Goal: Use online tool/utility: Utilize a website feature to perform a specific function

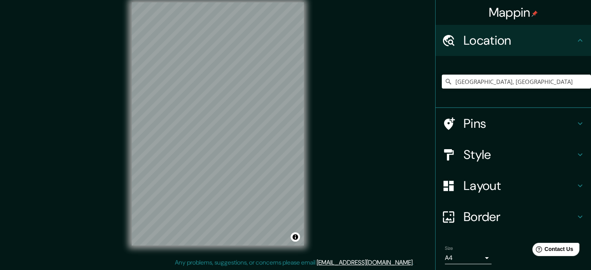
scroll to position [9, 0]
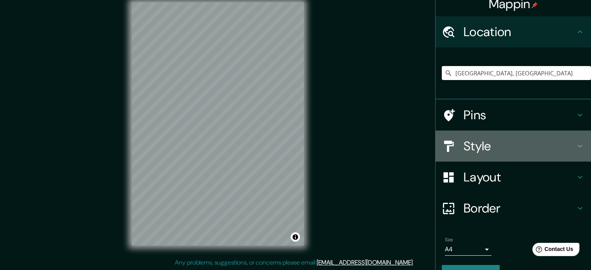
click at [478, 147] on h4 "Style" at bounding box center [519, 146] width 112 height 16
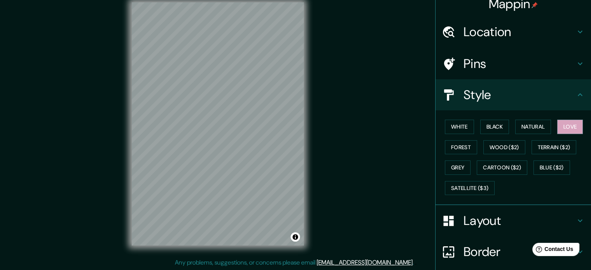
click at [527, 90] on h4 "Style" at bounding box center [519, 95] width 112 height 16
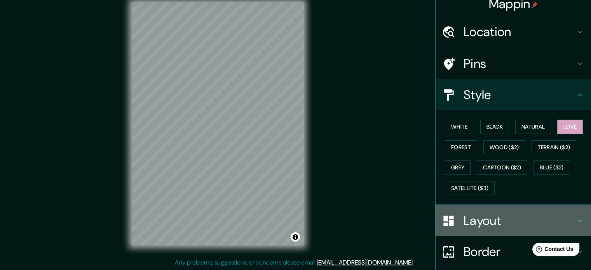
click at [482, 233] on div "Layout" at bounding box center [512, 220] width 155 height 31
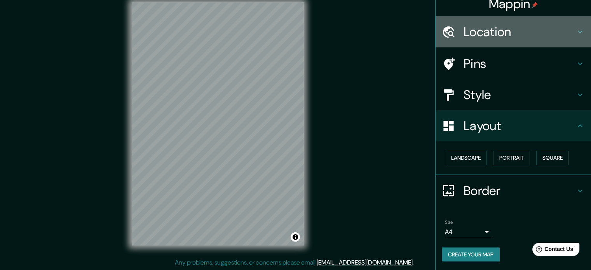
click at [508, 35] on h4 "Location" at bounding box center [519, 32] width 112 height 16
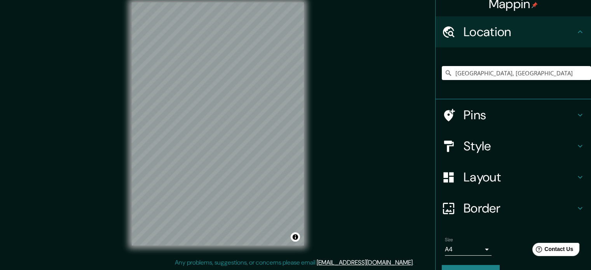
click at [492, 124] on div "Pins" at bounding box center [512, 114] width 155 height 31
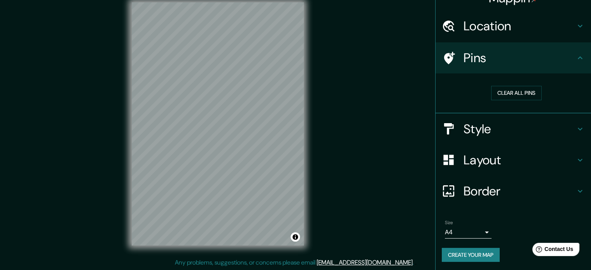
scroll to position [15, 0]
click at [484, 190] on h4 "Border" at bounding box center [519, 191] width 112 height 16
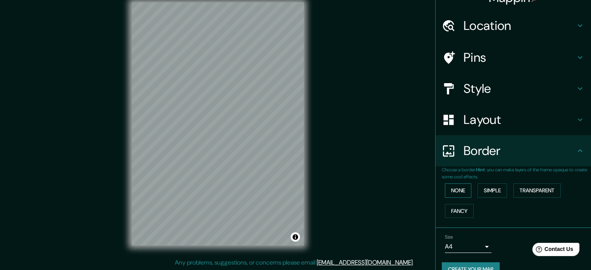
click at [448, 188] on button "None" at bounding box center [458, 190] width 26 height 14
click at [564, 147] on h4 "Border" at bounding box center [519, 151] width 112 height 16
click at [535, 25] on h4 "Location" at bounding box center [519, 26] width 112 height 16
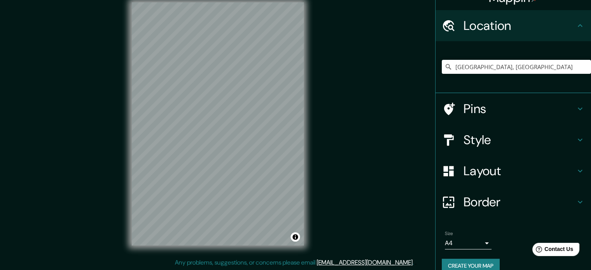
click at [538, 30] on h4 "Location" at bounding box center [519, 26] width 112 height 16
click at [541, 108] on h4 "Pins" at bounding box center [519, 109] width 112 height 16
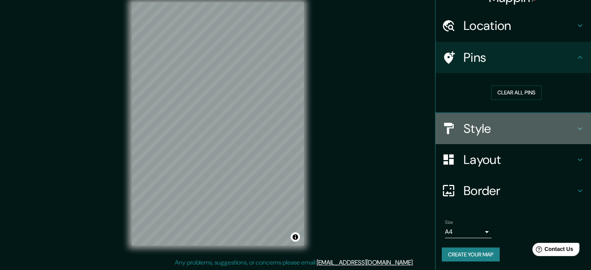
click at [517, 122] on h4 "Style" at bounding box center [519, 129] width 112 height 16
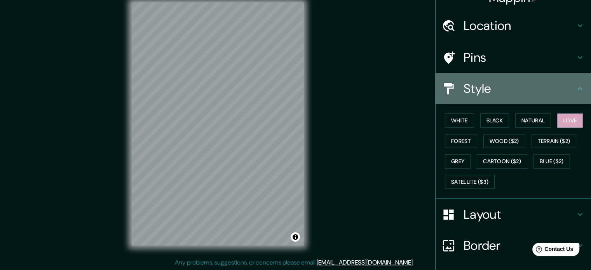
click at [573, 101] on div "Style" at bounding box center [512, 88] width 155 height 31
